Goal: Information Seeking & Learning: Check status

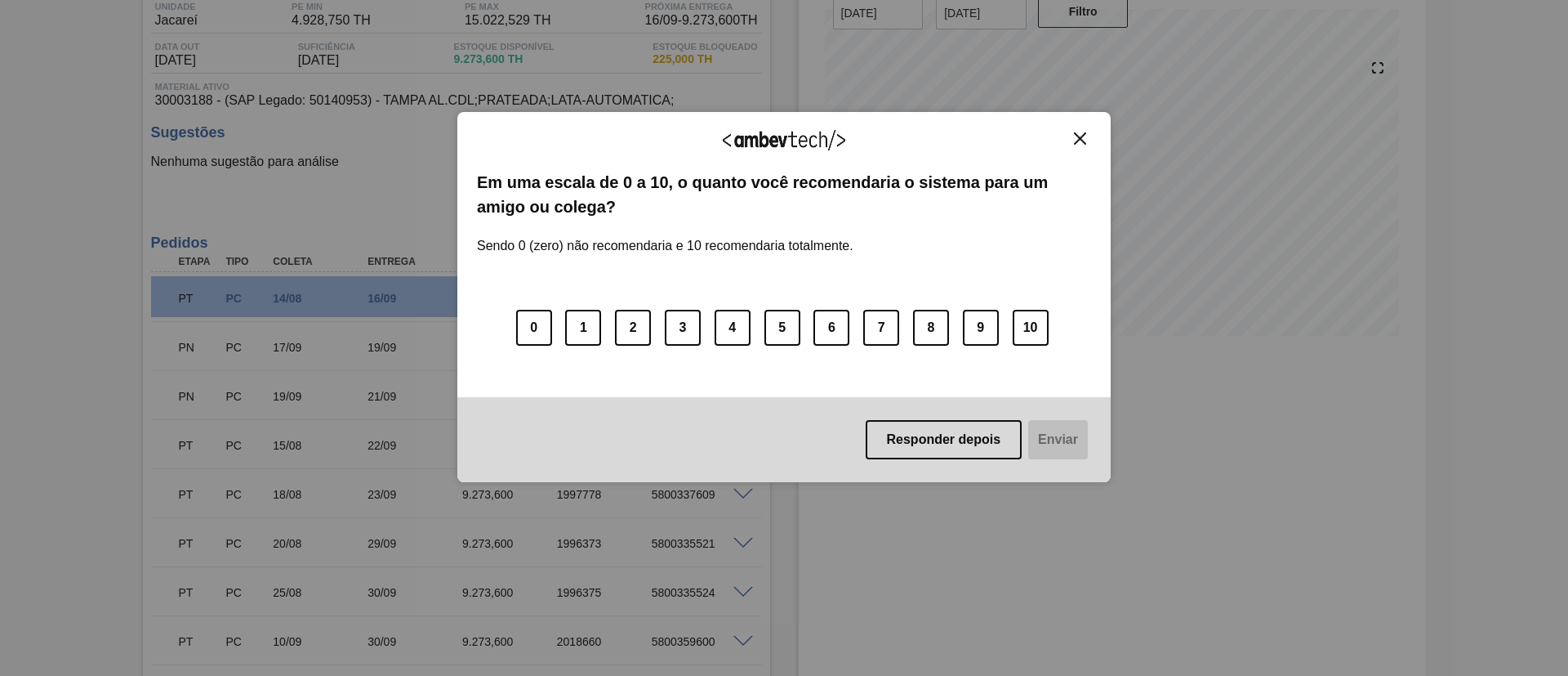
click at [1075, 142] on img "Close" at bounding box center [1080, 139] width 13 height 13
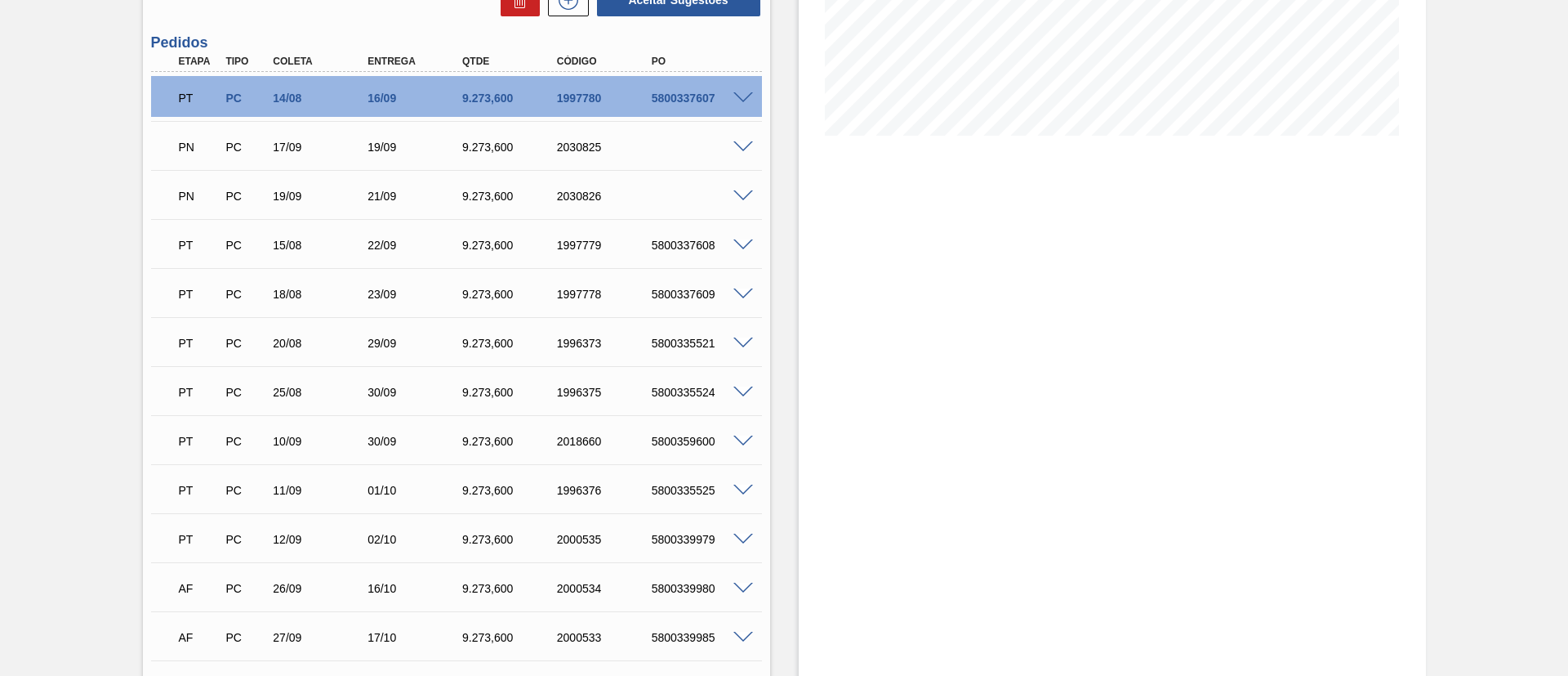
scroll to position [343, 0]
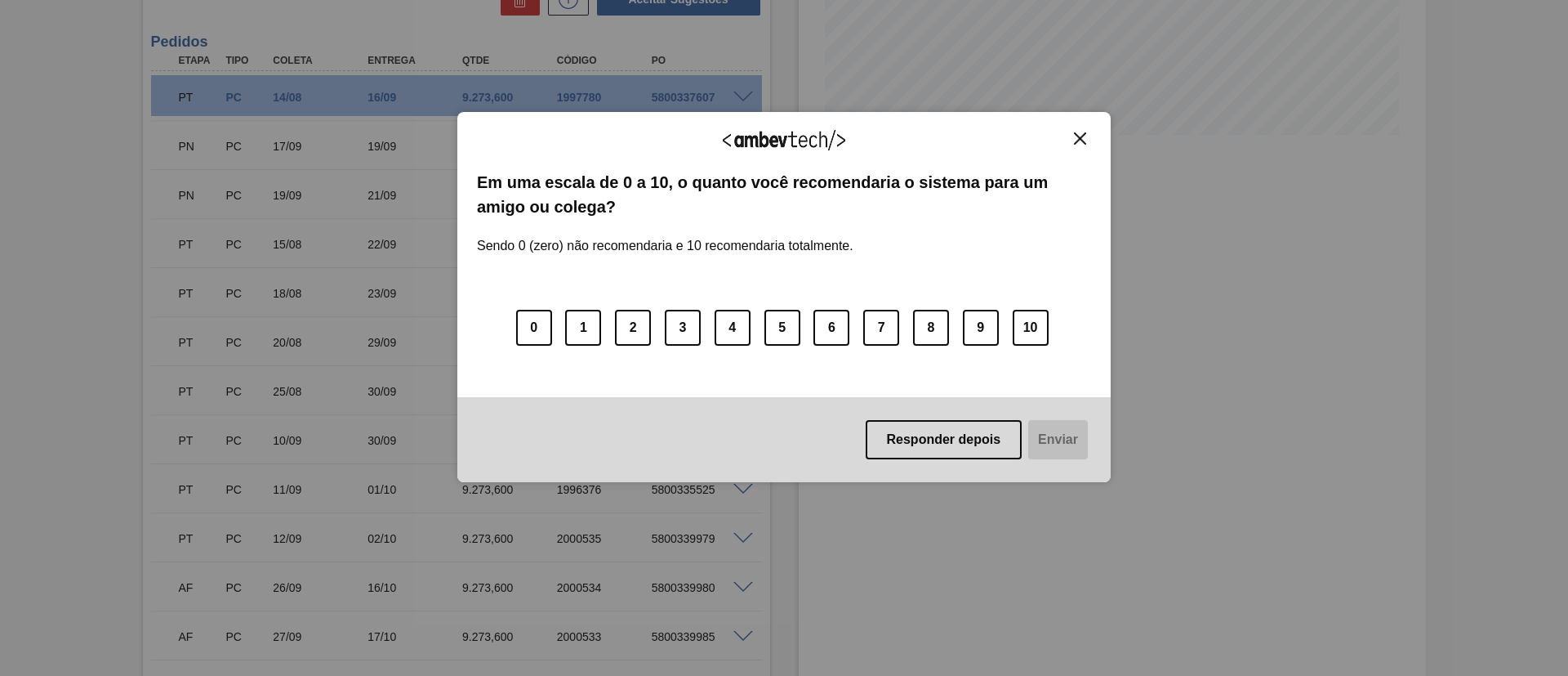
click at [1085, 134] on img "Close" at bounding box center [1080, 139] width 13 height 13
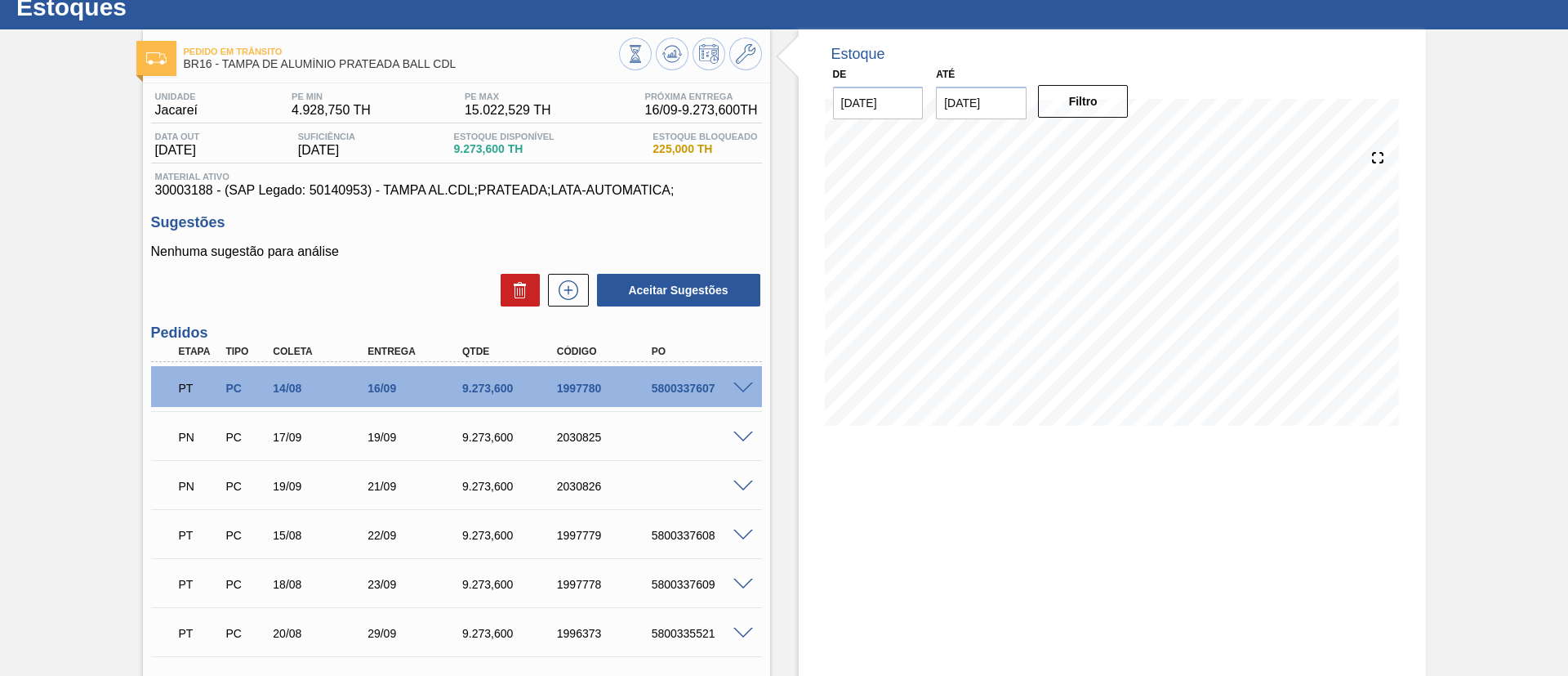
scroll to position [0, 0]
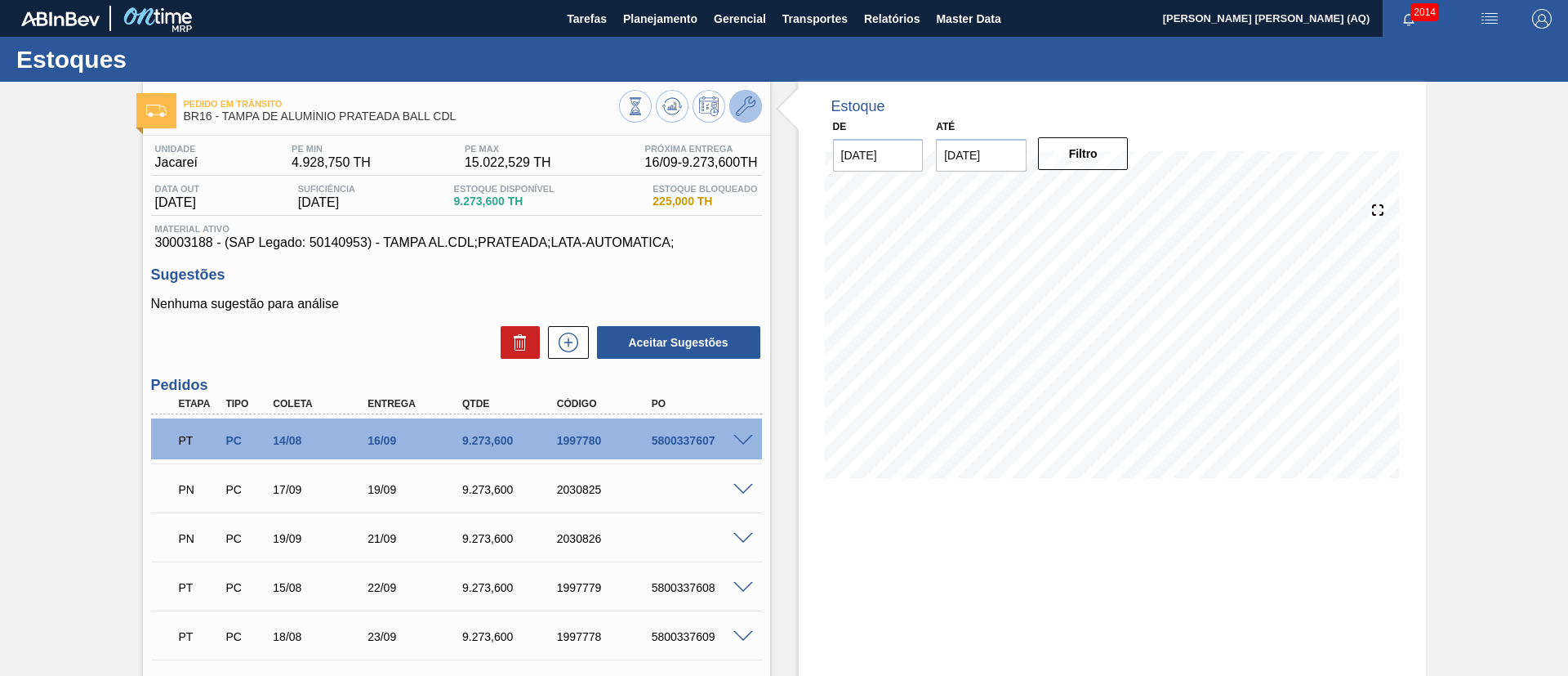
click at [742, 113] on icon at bounding box center [746, 106] width 20 height 20
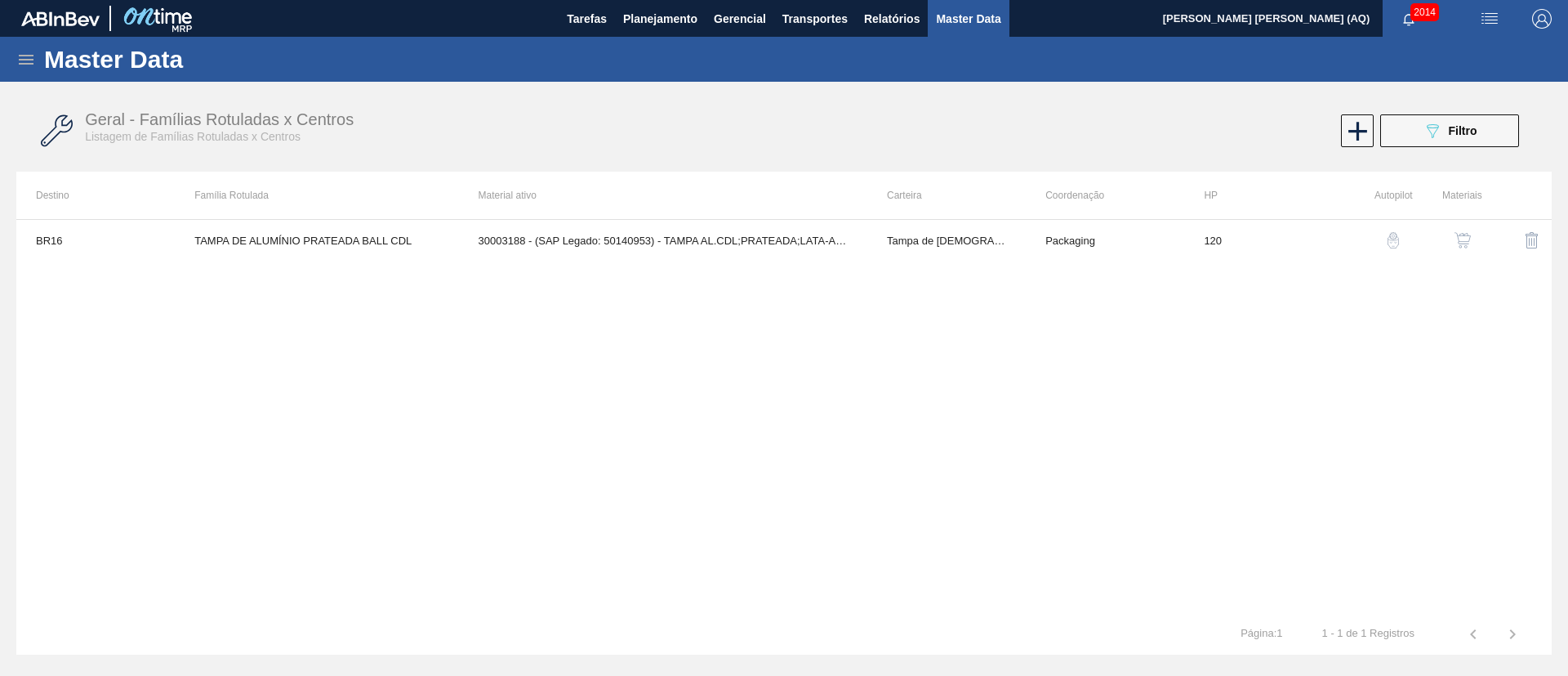
click at [1463, 243] on img "button" at bounding box center [1462, 240] width 16 height 16
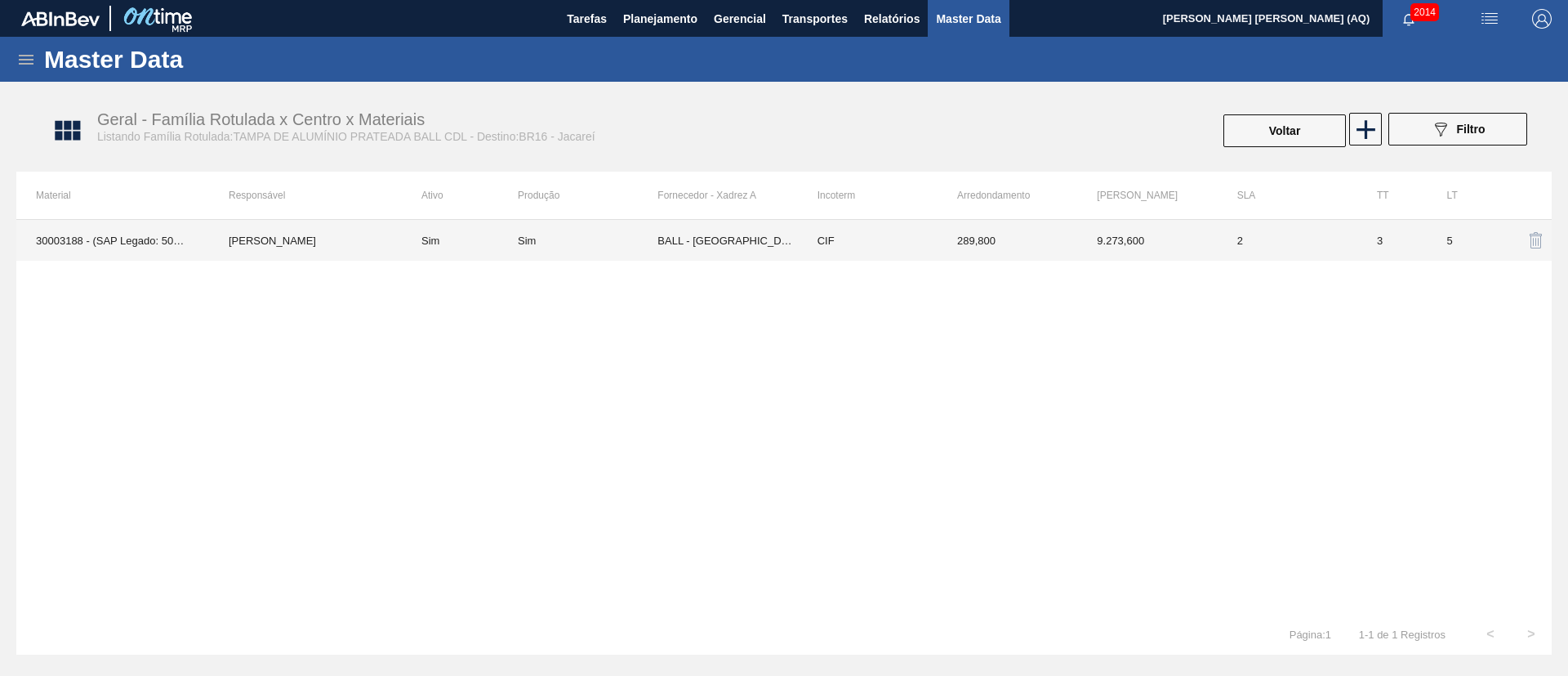
click at [899, 236] on td "CIF" at bounding box center [867, 239] width 140 height 41
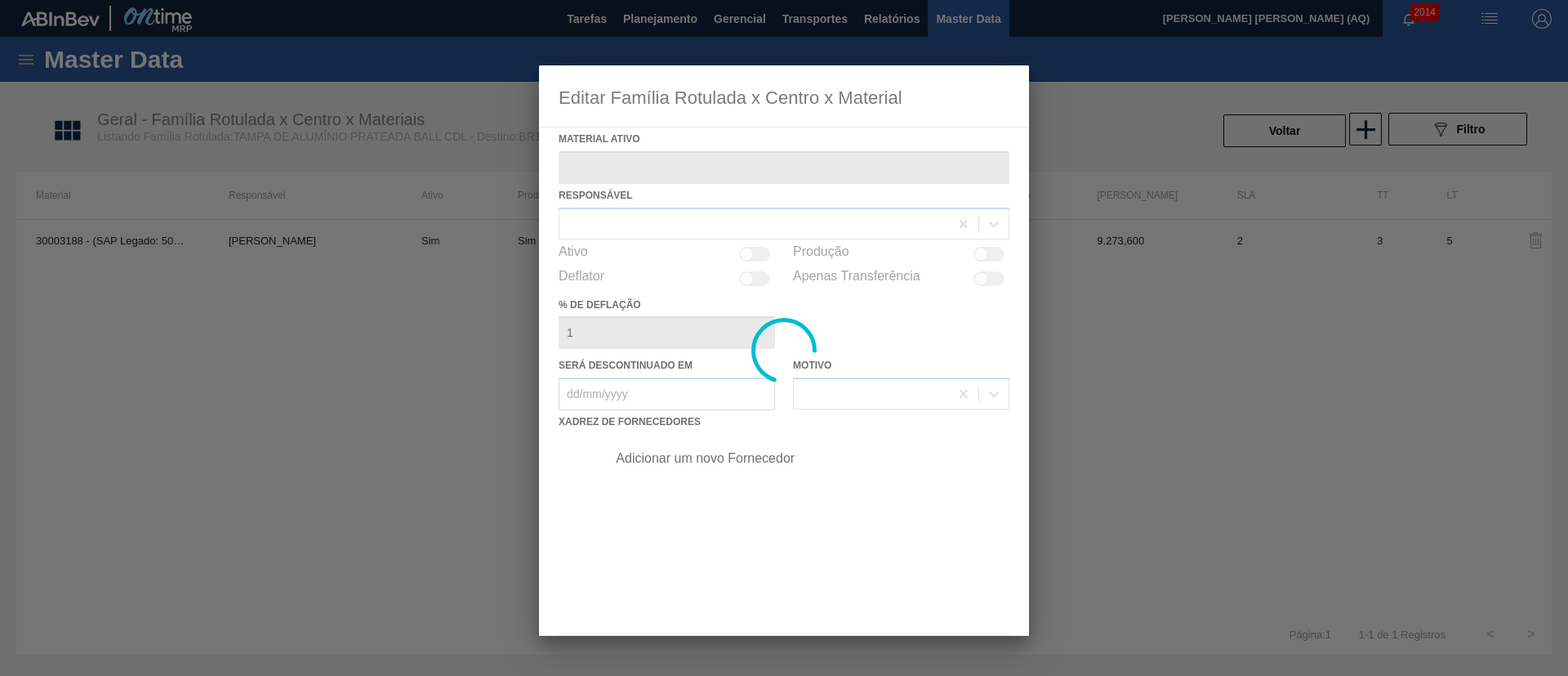
type ativo "30003188 - (SAP Legado: 50140953) - TAMPA AL.CDL;PRATEADA;LATA-AUTOMATICA;"
checkbox input "true"
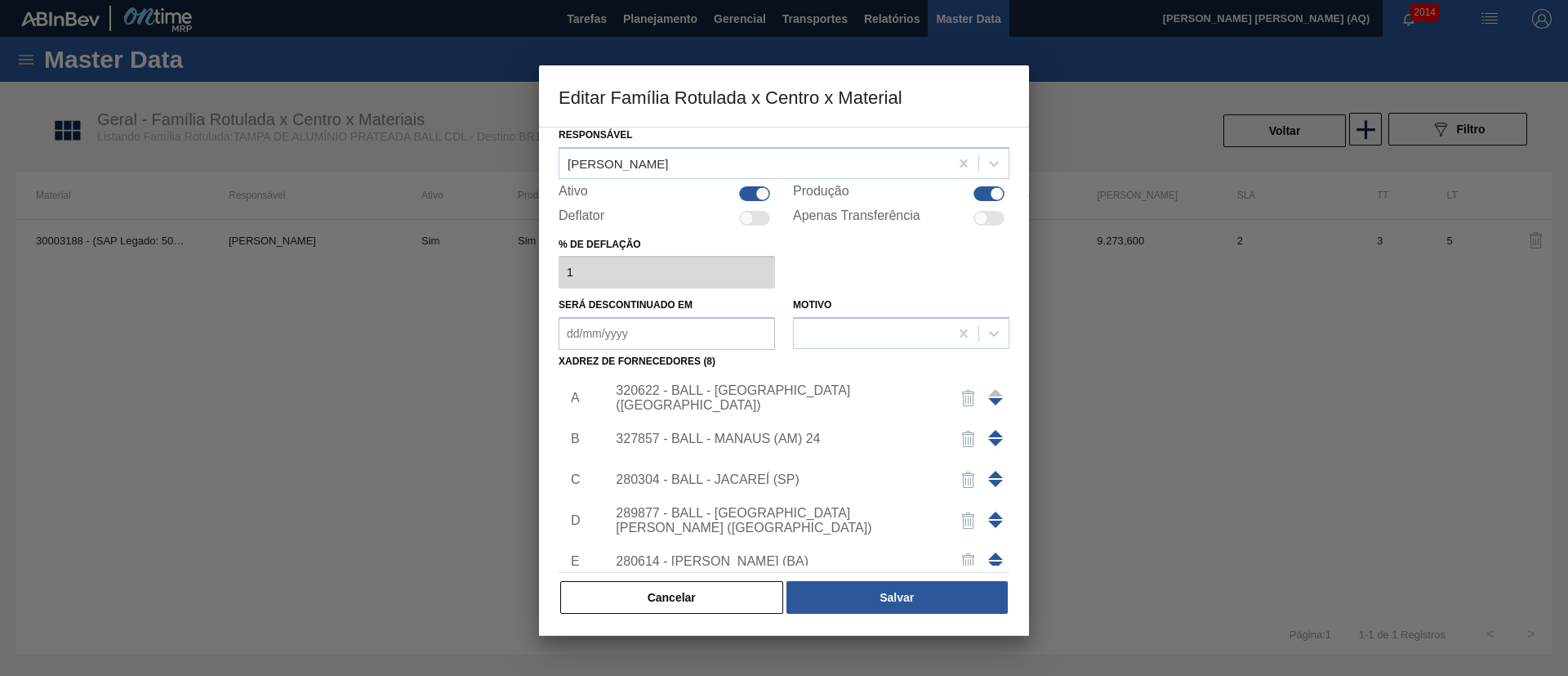
scroll to position [180, 0]
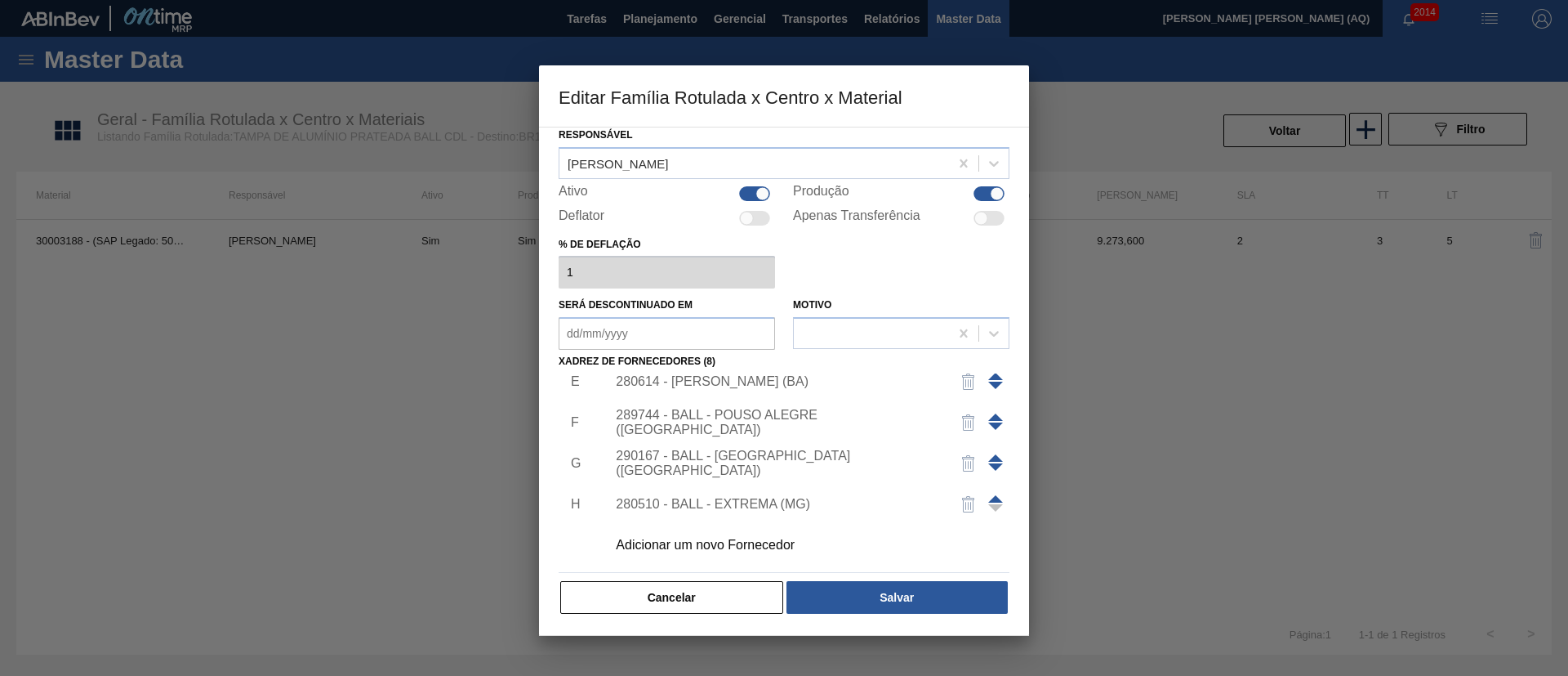
drag, startPoint x: 1158, startPoint y: 377, endPoint x: 1148, endPoint y: 378, distance: 10.0
click at [1157, 377] on div at bounding box center [784, 338] width 1568 height 676
click at [711, 588] on button "Cancelar" at bounding box center [671, 597] width 223 height 32
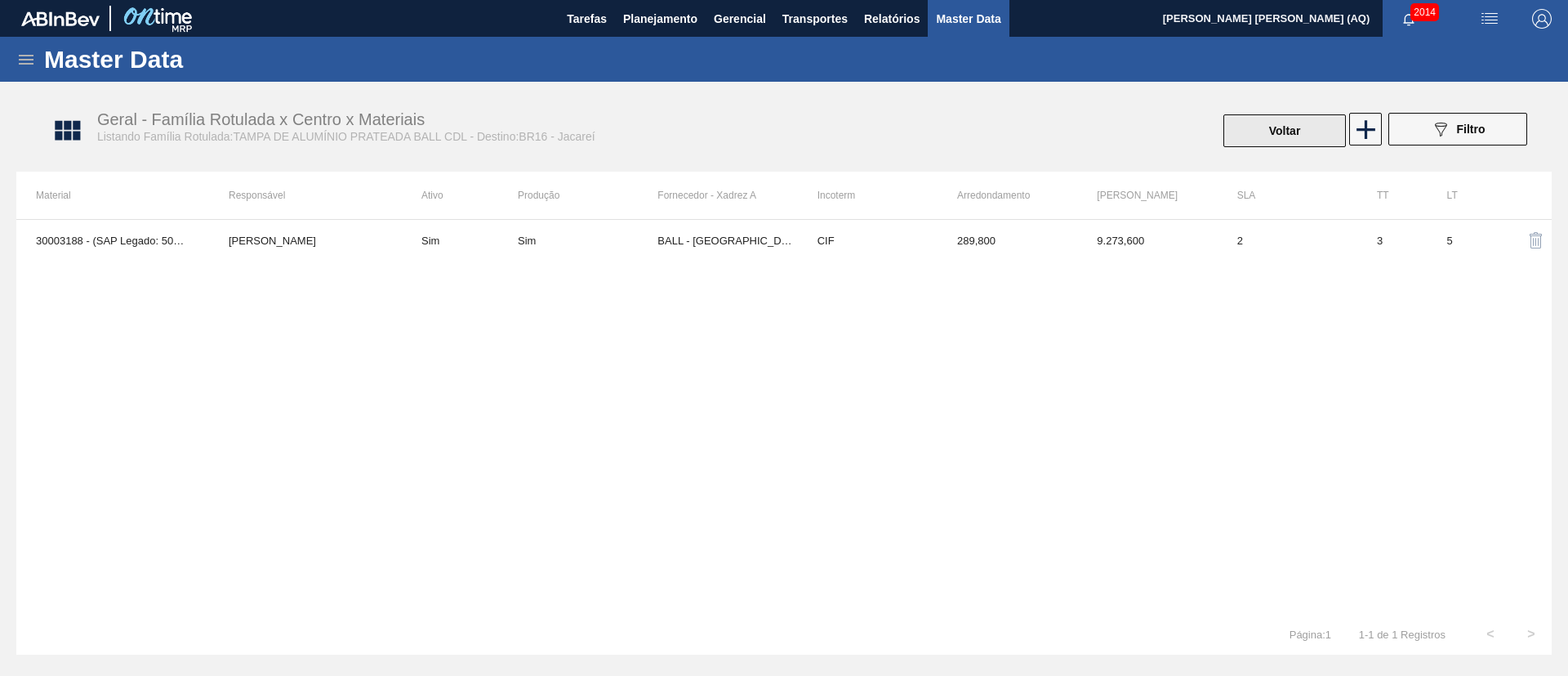
click at [1257, 133] on button "Voltar" at bounding box center [1285, 131] width 123 height 32
click at [1294, 139] on button "Voltar" at bounding box center [1285, 131] width 123 height 32
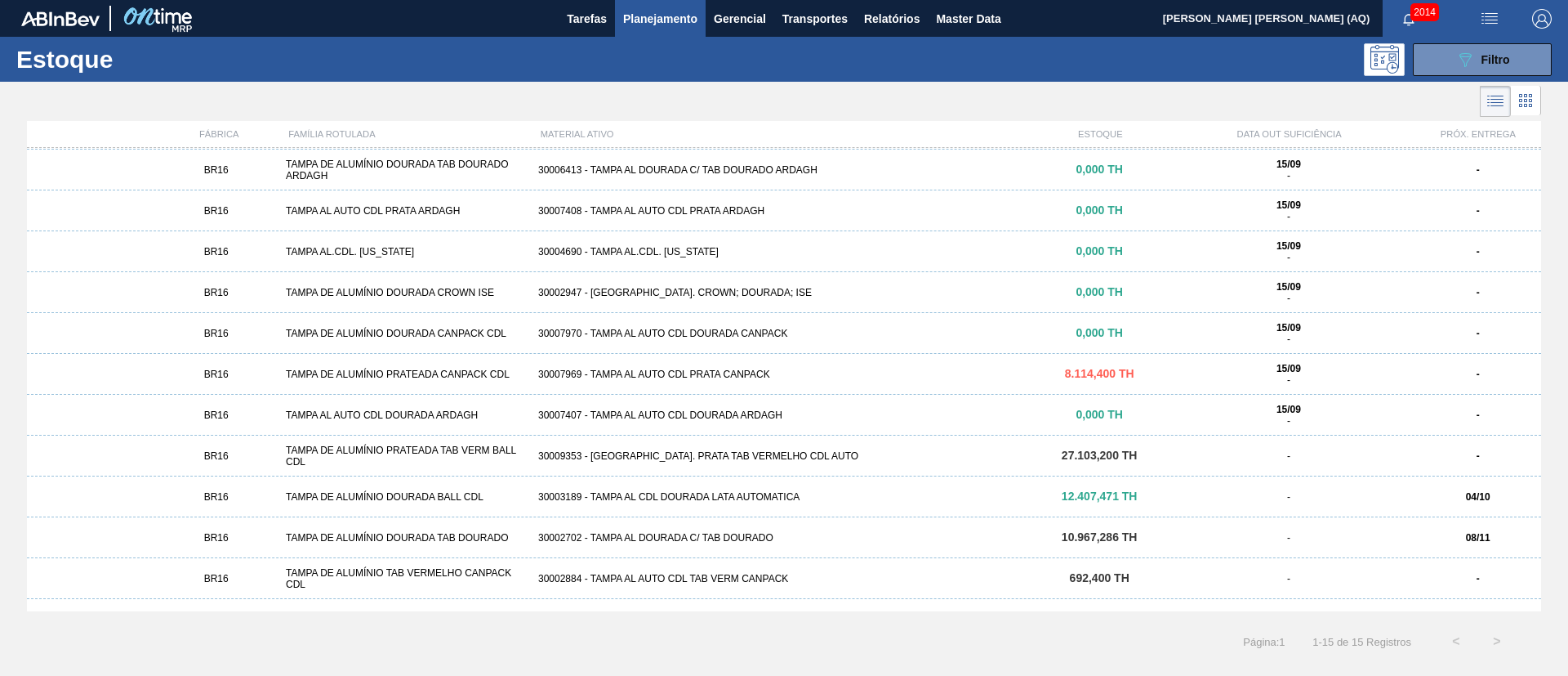
scroll to position [150, 0]
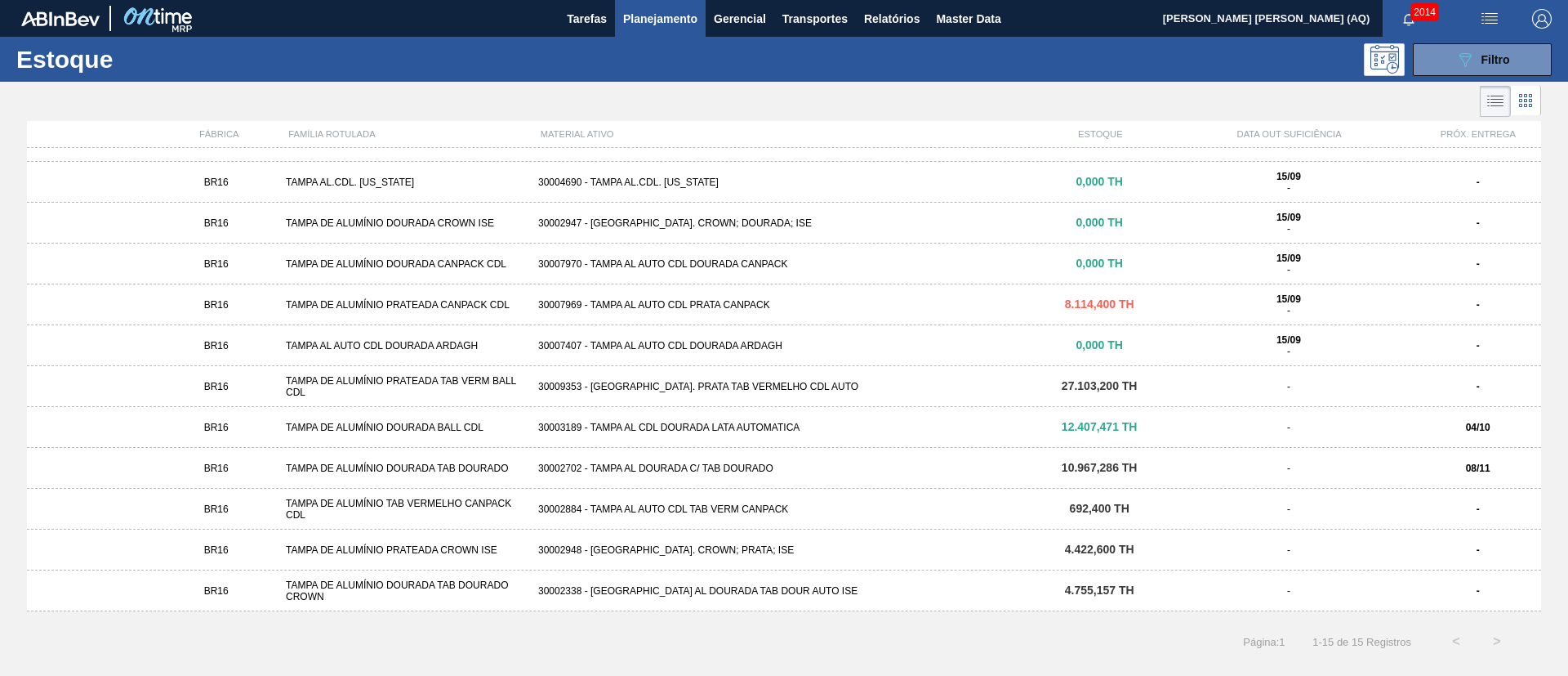
click at [761, 547] on div "30002948 - [GEOGRAPHIC_DATA]. CROWN; PRATA; ISE" at bounding box center [783, 550] width 504 height 12
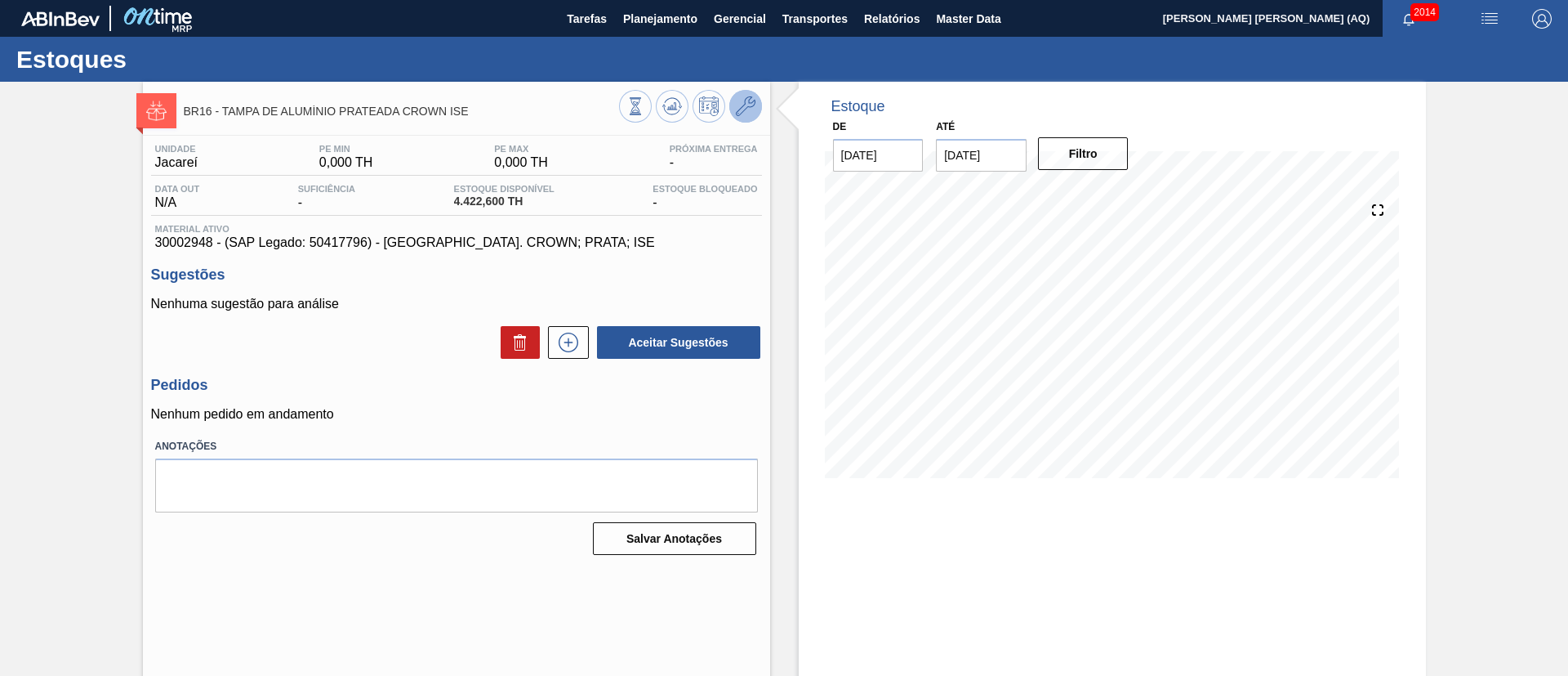
click at [746, 106] on icon at bounding box center [746, 106] width 20 height 20
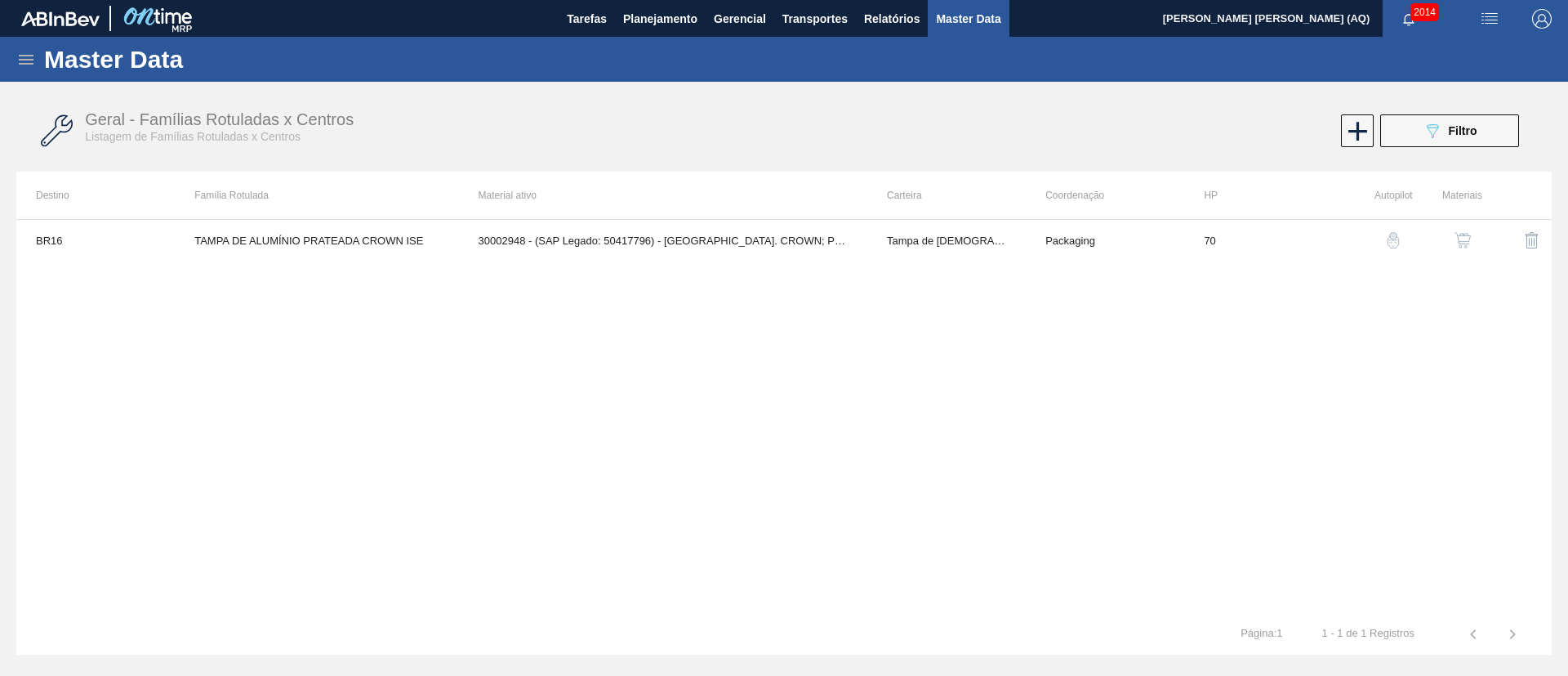
click at [1459, 237] on img "button" at bounding box center [1462, 240] width 16 height 16
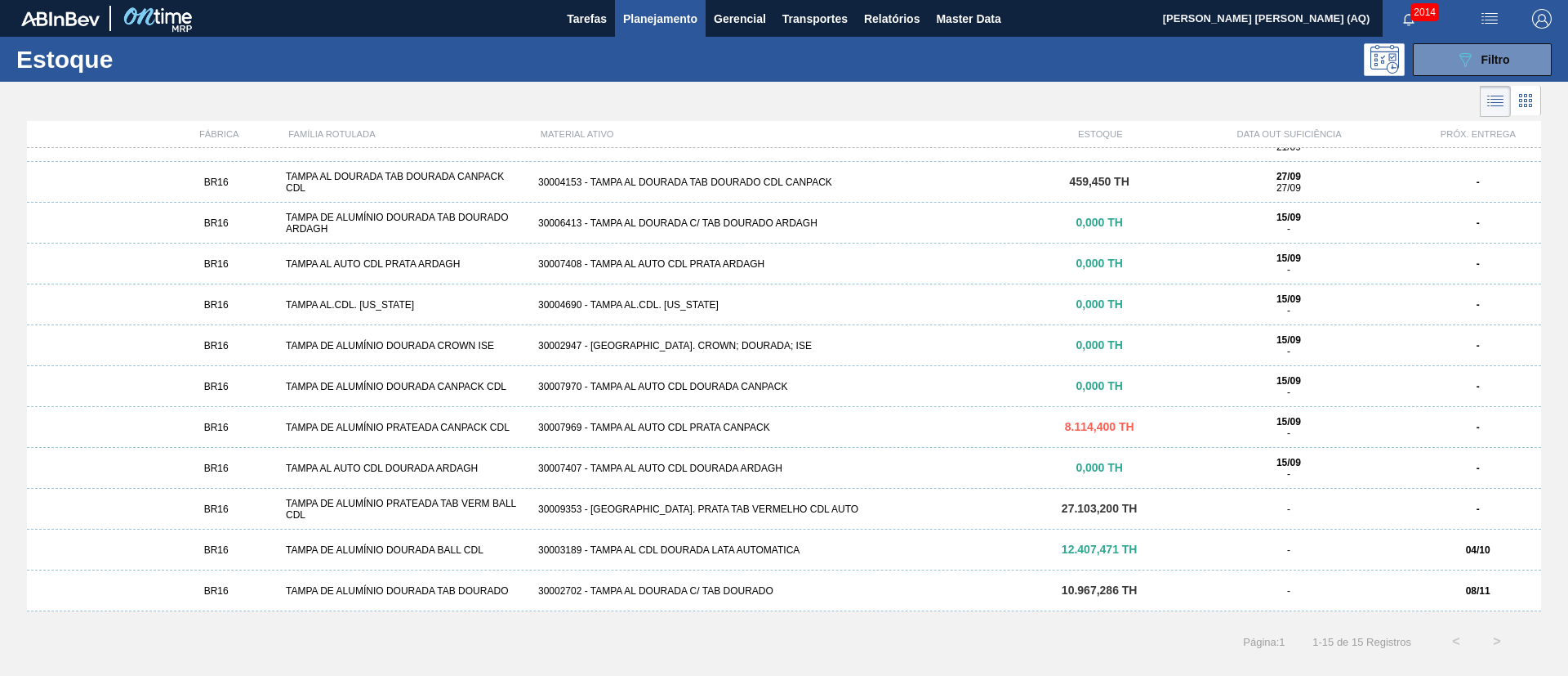
scroll to position [150, 0]
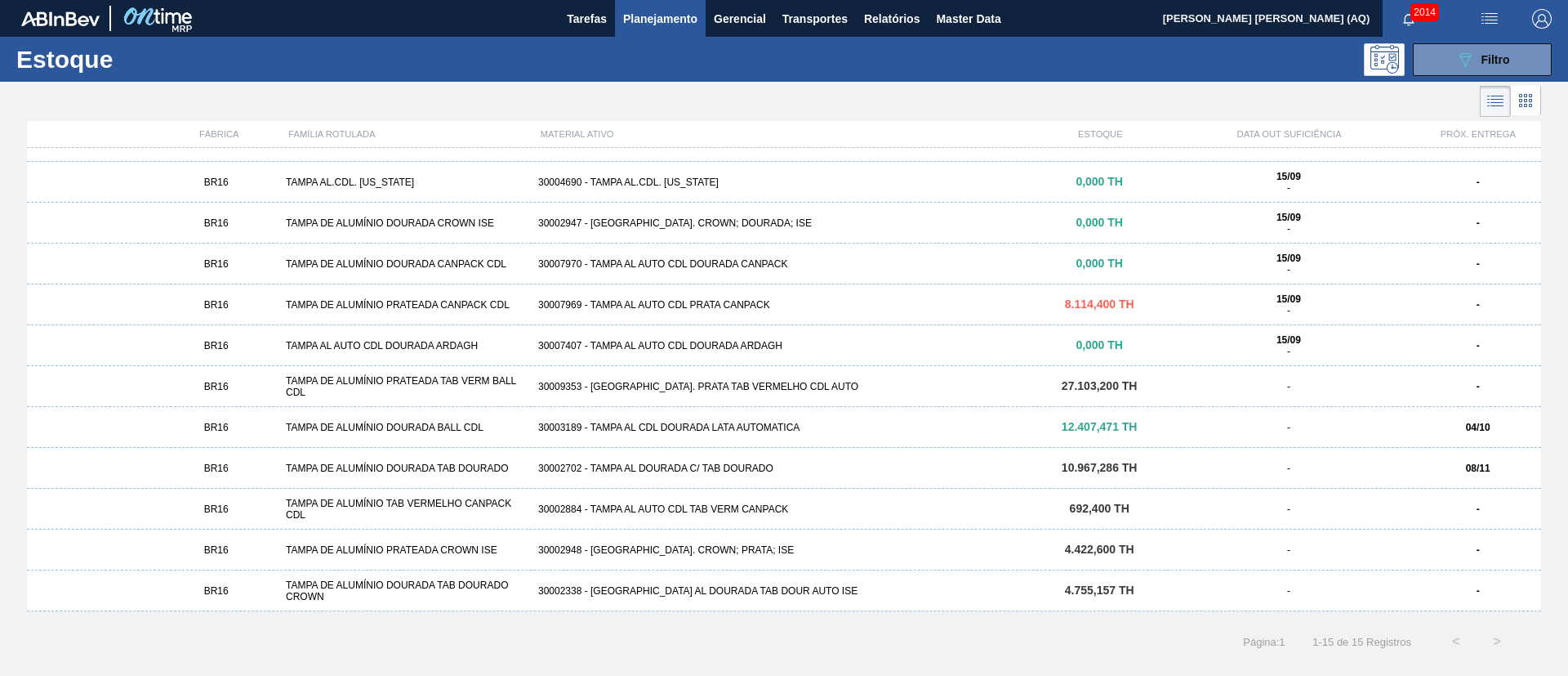
click at [567, 589] on div "30002338 - [GEOGRAPHIC_DATA] AL DOURADA TAB DOUR AUTO ISE" at bounding box center [783, 590] width 504 height 12
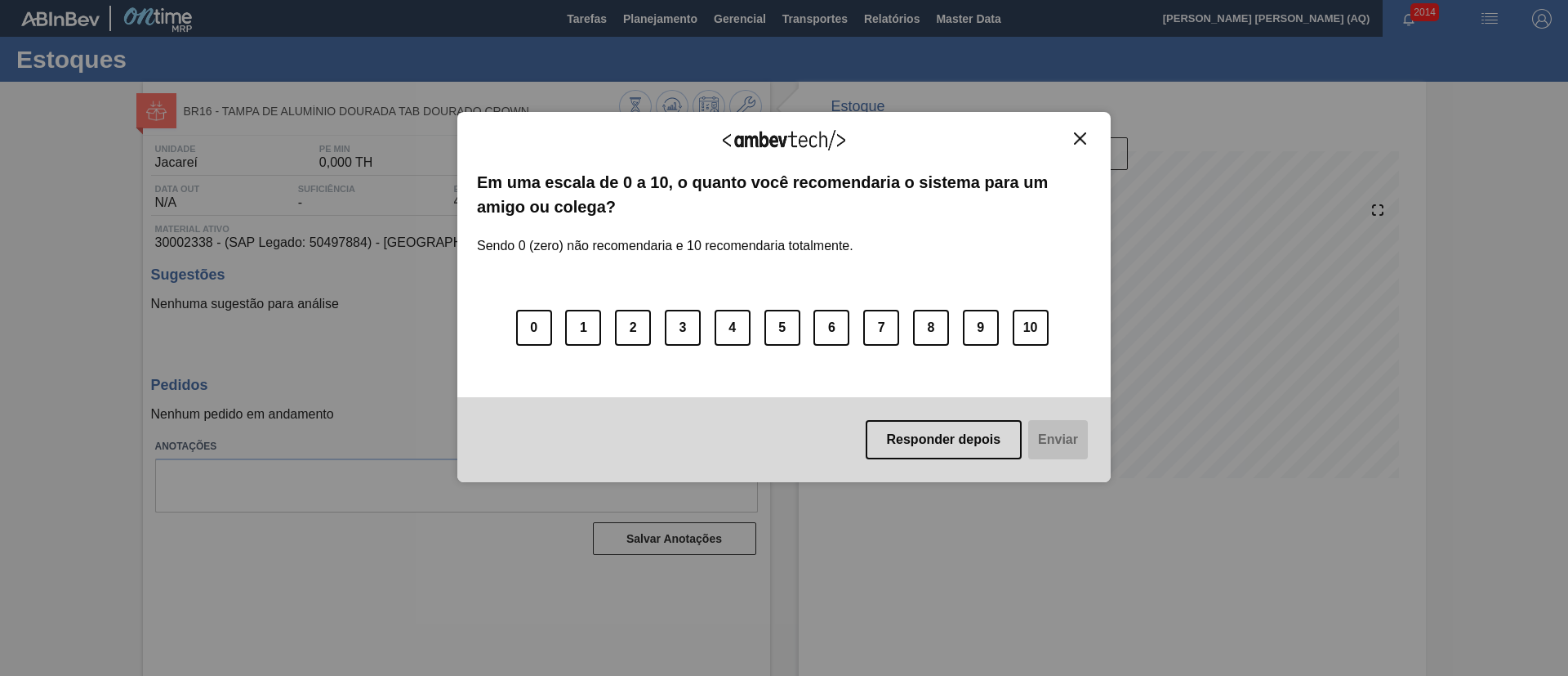
click at [1086, 133] on button "Close" at bounding box center [1080, 138] width 22 height 14
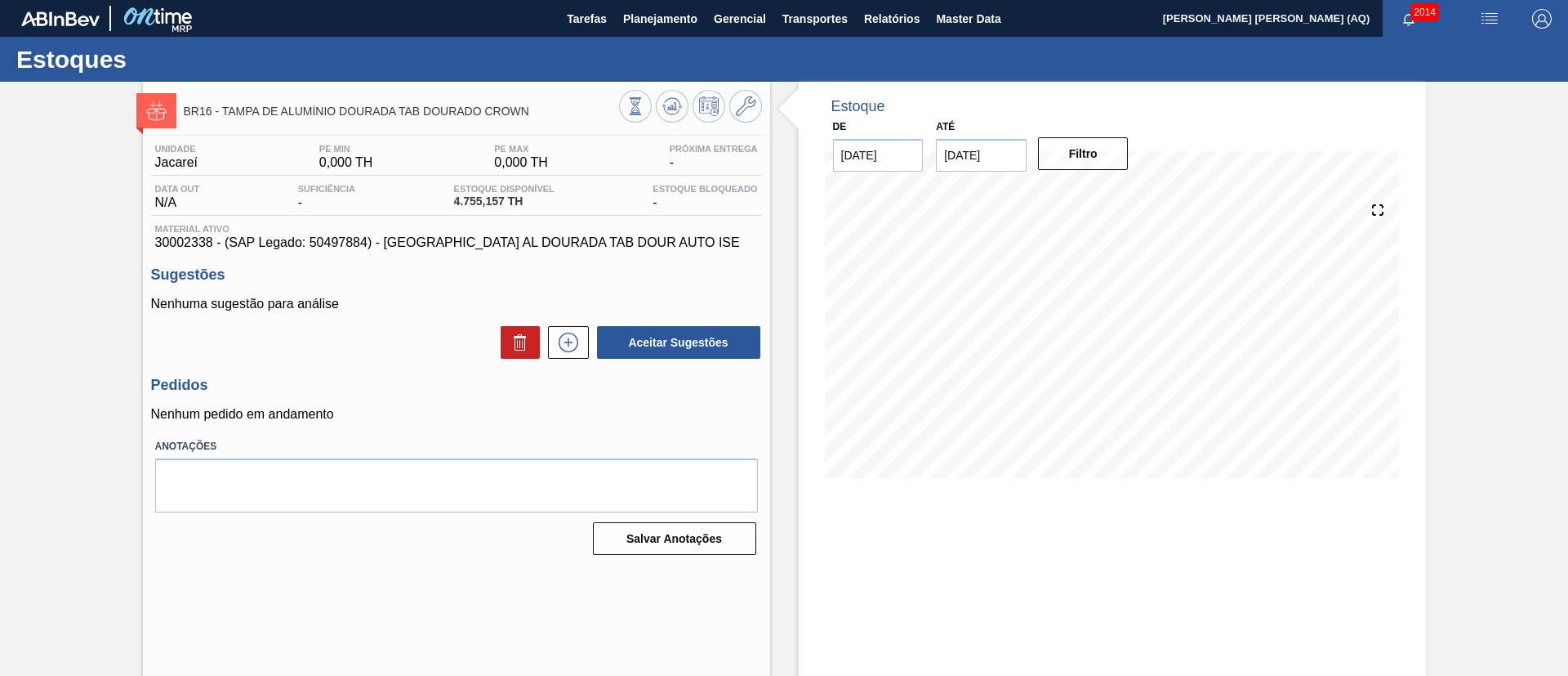
drag, startPoint x: 1411, startPoint y: 144, endPoint x: 1391, endPoint y: 146, distance: 20.1
click at [1413, 144] on div "Estoque De [DATE] Até [DATE] Filtro" at bounding box center [1111, 292] width 627 height 421
click at [660, 34] on button "Planejamento" at bounding box center [660, 18] width 90 height 37
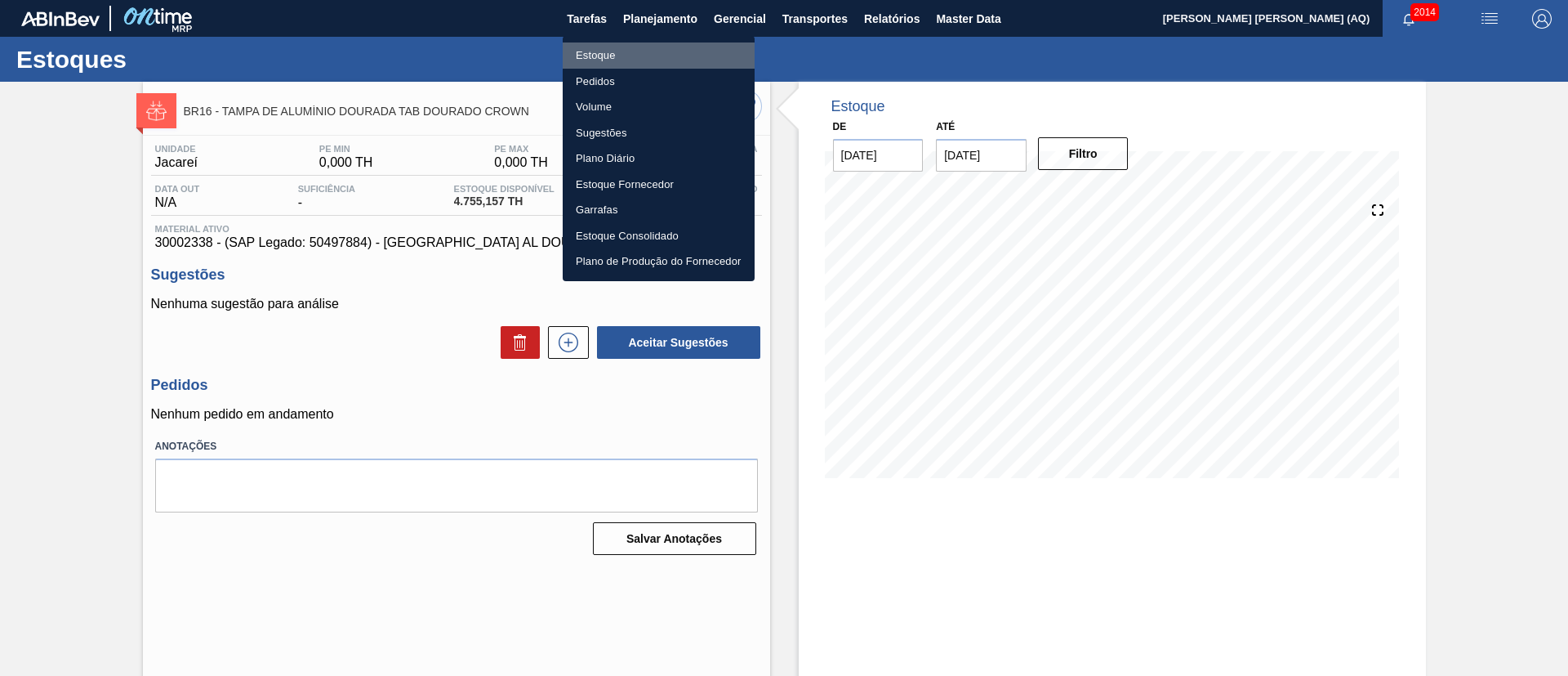
click at [584, 50] on li "Estoque" at bounding box center [659, 55] width 192 height 26
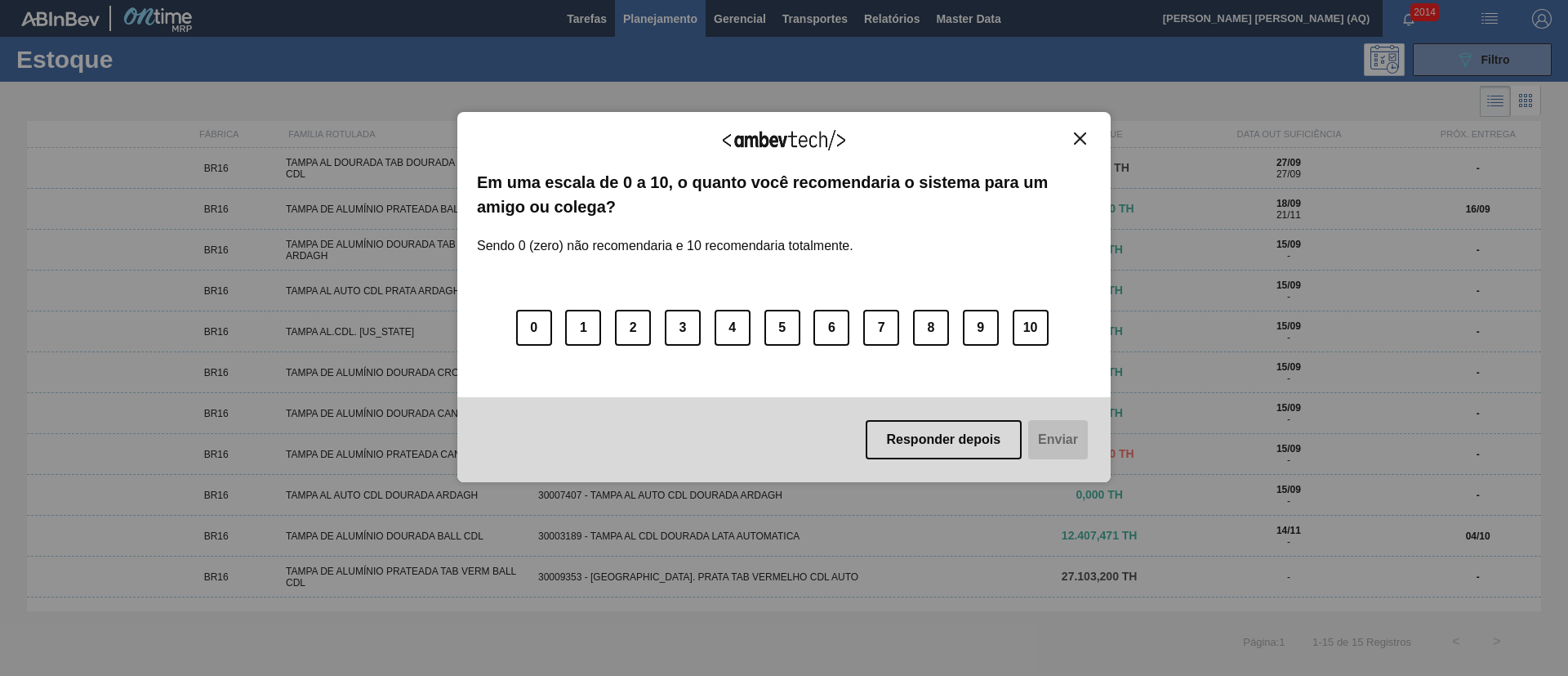
click at [1074, 138] on img "Close" at bounding box center [1080, 139] width 13 height 13
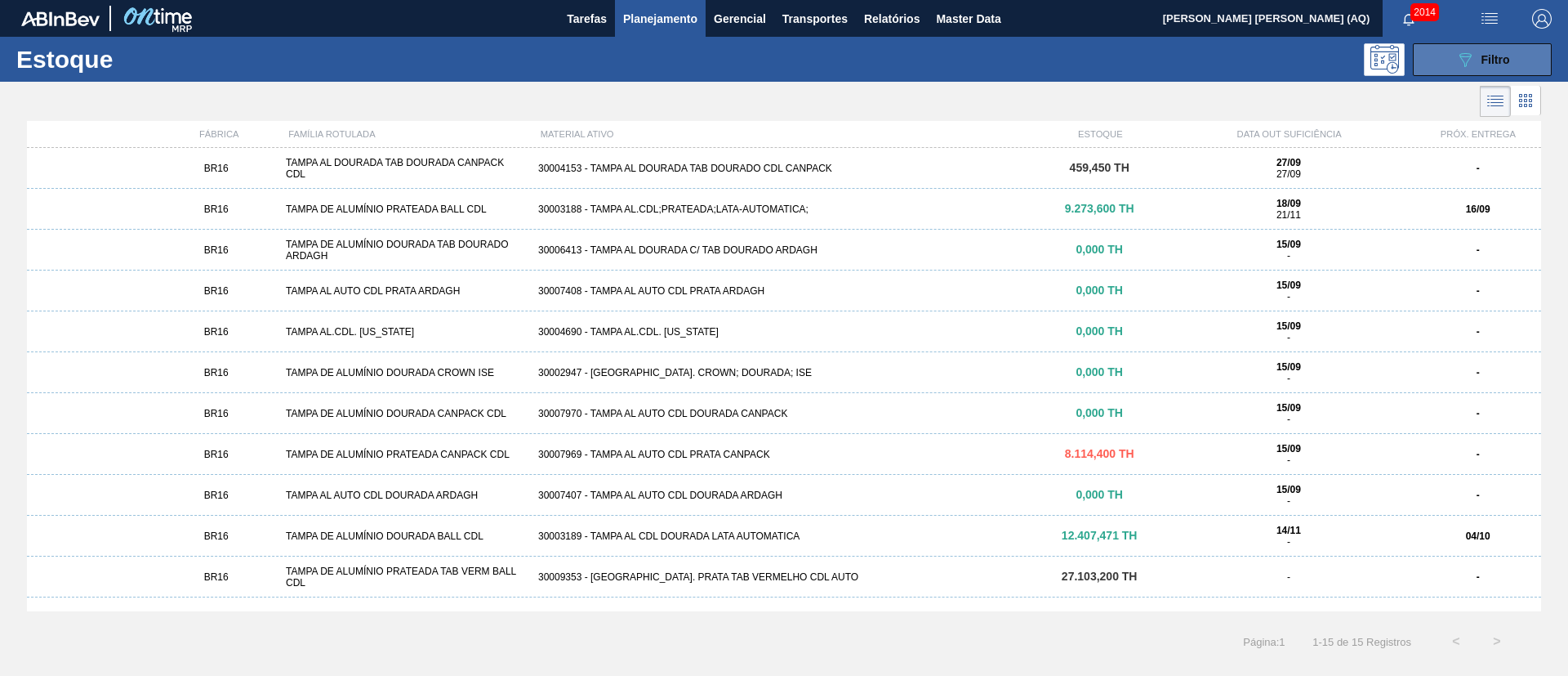
click at [1489, 65] on div "089F7B8B-B2A5-4AFE-B5C0-19BA573D28AC Filtro" at bounding box center [1482, 60] width 55 height 20
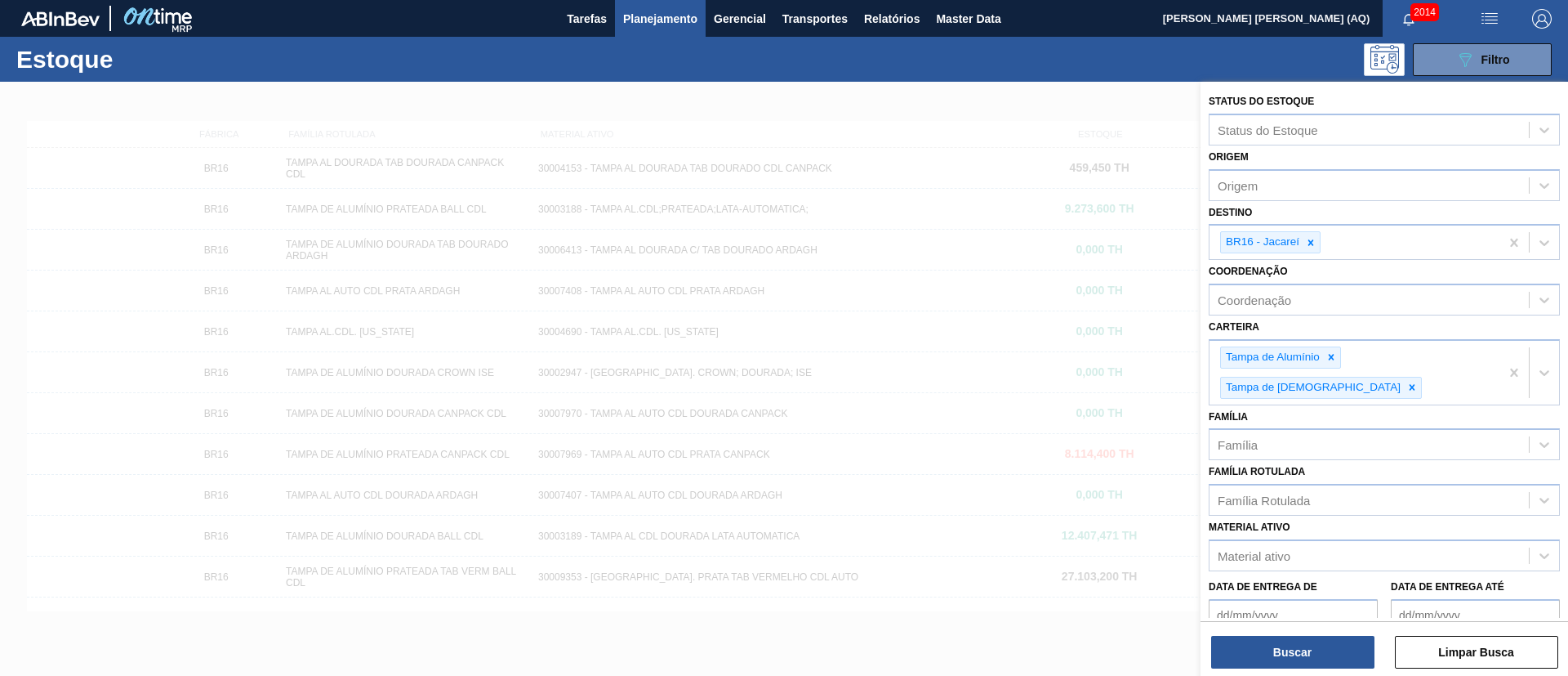
click at [816, 88] on div at bounding box center [784, 420] width 1568 height 676
